Goal: Task Accomplishment & Management: Use online tool/utility

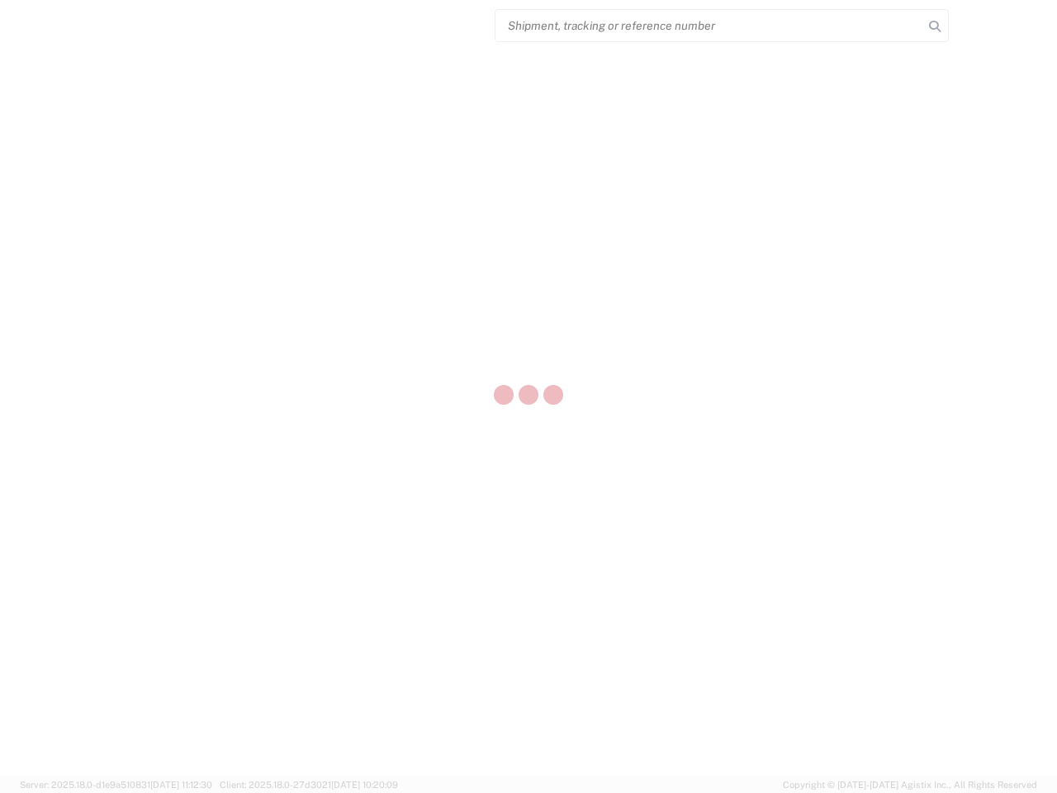
select select "US"
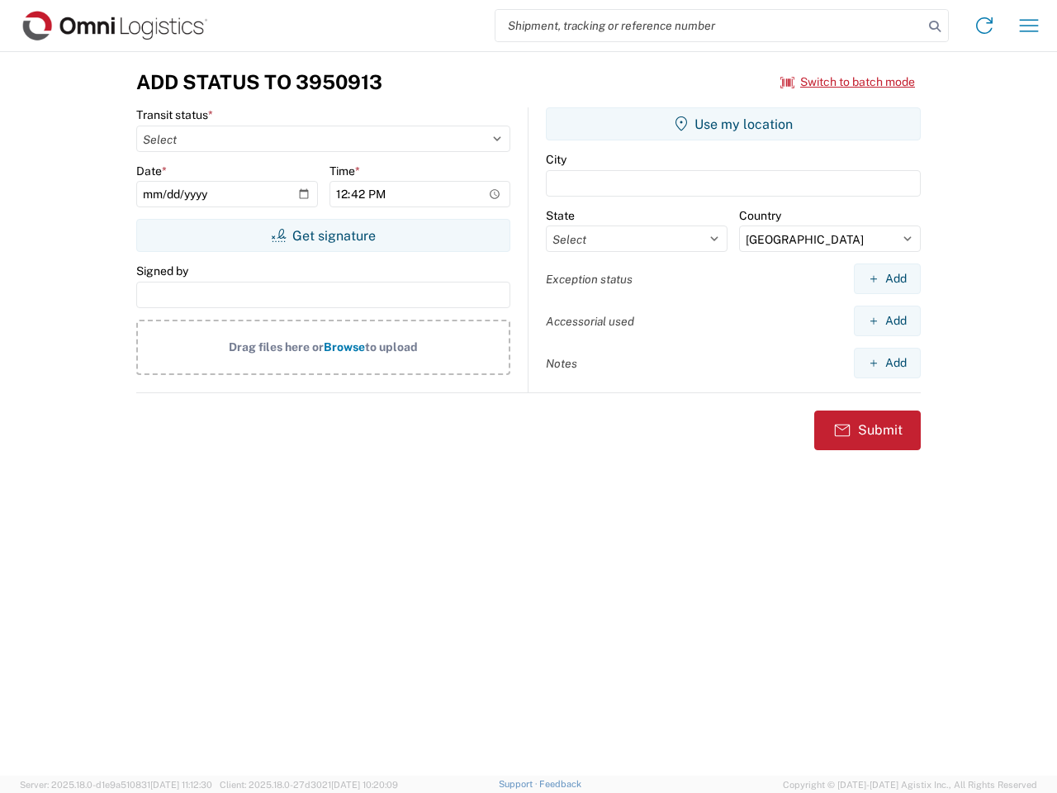
click at [709, 26] on input "search" at bounding box center [709, 25] width 428 height 31
click at [934, 26] on icon at bounding box center [934, 26] width 23 height 23
click at [984, 26] on icon at bounding box center [984, 25] width 26 height 26
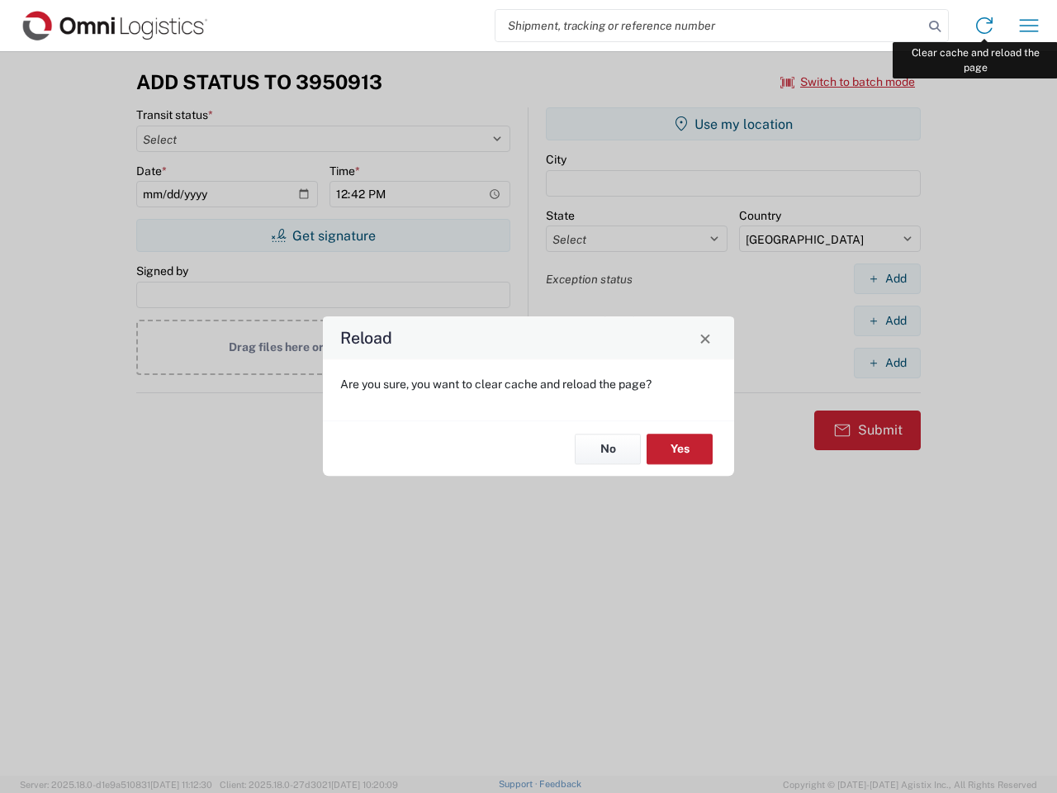
click at [1029, 26] on div "Reload Are you sure, you want to clear cache and reload the page? No Yes" at bounding box center [528, 396] width 1057 height 793
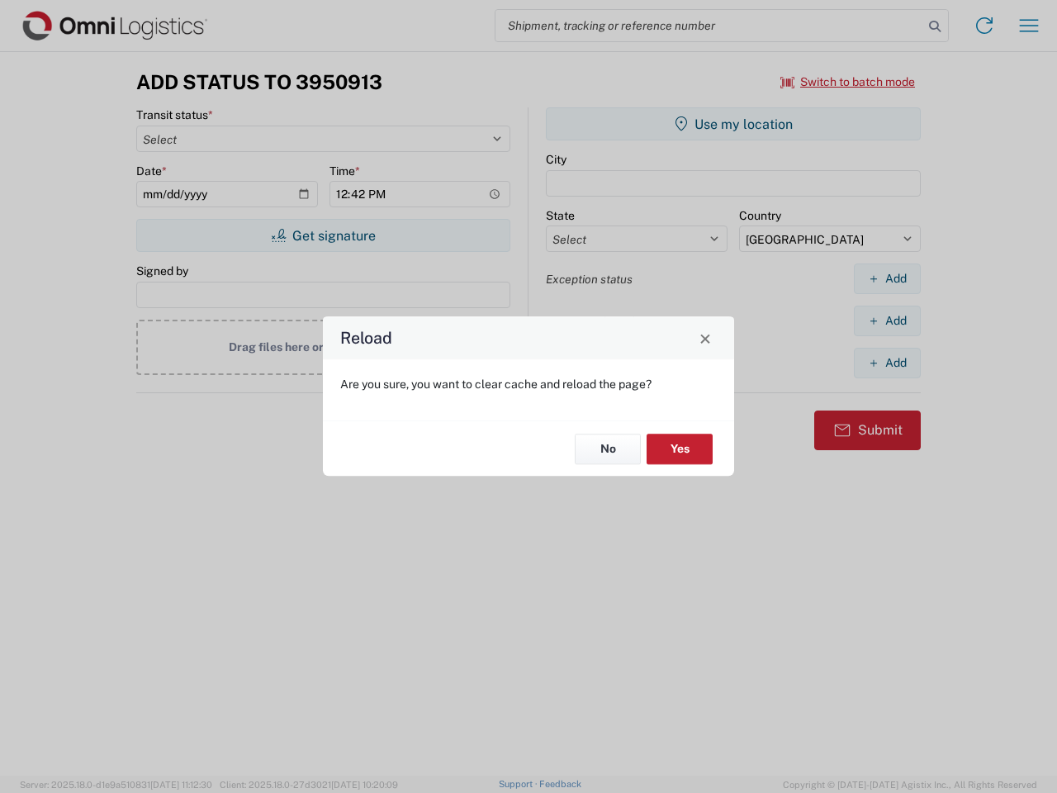
click at [848, 82] on div "Reload Are you sure, you want to clear cache and reload the page? No Yes" at bounding box center [528, 396] width 1057 height 793
click at [323, 235] on div "Reload Are you sure, you want to clear cache and reload the page? No Yes" at bounding box center [528, 396] width 1057 height 793
click at [733, 124] on div "Reload Are you sure, you want to clear cache and reload the page? No Yes" at bounding box center [528, 396] width 1057 height 793
click at [887, 278] on div "Reload Are you sure, you want to clear cache and reload the page? No Yes" at bounding box center [528, 396] width 1057 height 793
click at [887, 320] on div "Reload Are you sure, you want to clear cache and reload the page? No Yes" at bounding box center [528, 396] width 1057 height 793
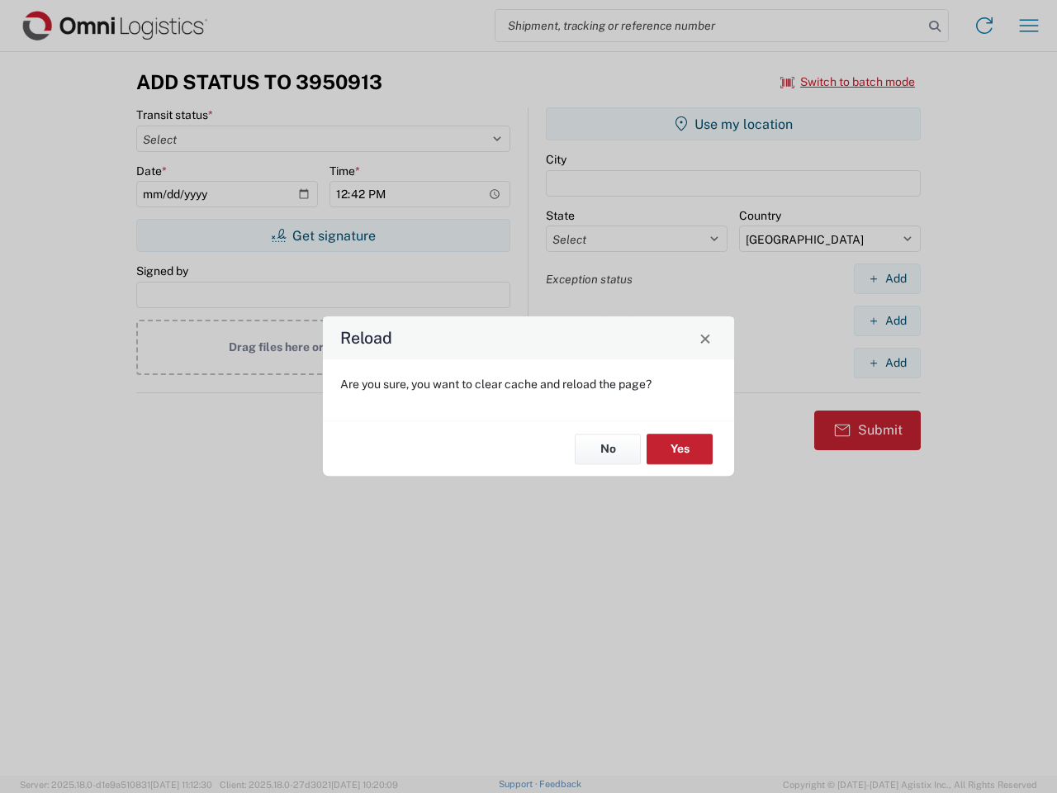
click at [887, 362] on div "Reload Are you sure, you want to clear cache and reload the page? No Yes" at bounding box center [528, 396] width 1057 height 793
